Goal: Task Accomplishment & Management: Manage account settings

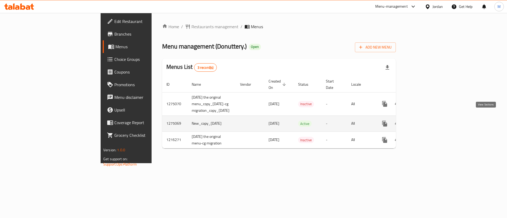
click at [429, 122] on link "enhanced table" at bounding box center [423, 124] width 13 height 13
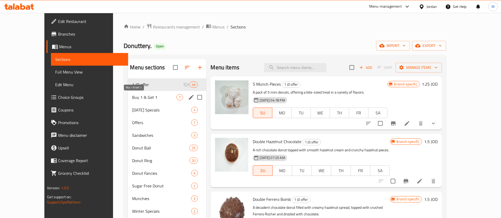
click at [140, 96] on span "Buy 1 & Get 1" at bounding box center [154, 97] width 44 height 6
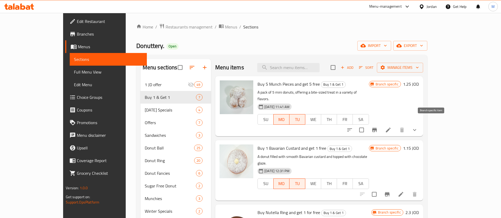
click at [378, 127] on icon "Branch-specific-item" at bounding box center [374, 130] width 6 height 6
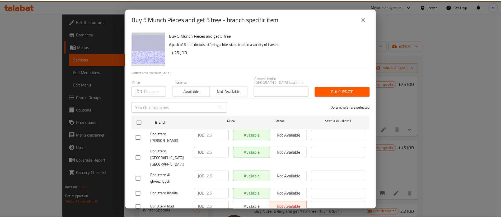
scroll to position [153, 0]
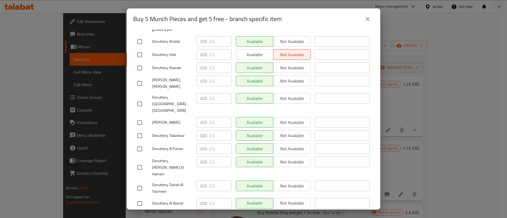
click at [367, 22] on icon "close" at bounding box center [368, 19] width 6 height 6
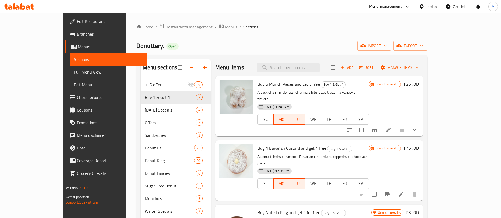
click at [166, 24] on span "Restaurants management" at bounding box center [189, 27] width 47 height 6
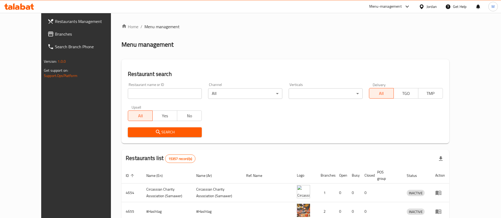
click at [55, 20] on span "Restaurants Management" at bounding box center [88, 21] width 66 height 6
